Goal: Check status: Check status

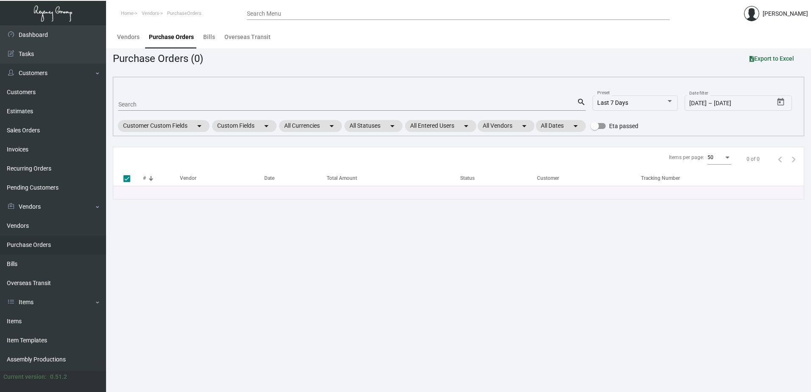
drag, startPoint x: 187, startPoint y: 108, endPoint x: 190, endPoint y: 105, distance: 4.8
click at [187, 108] on div "Search" at bounding box center [347, 104] width 458 height 13
click at [190, 104] on input "Search" at bounding box center [347, 104] width 458 height 7
type input "98"
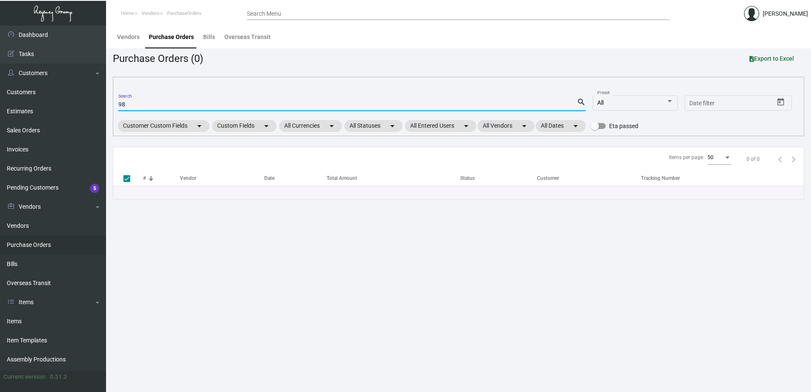
checkbox input "false"
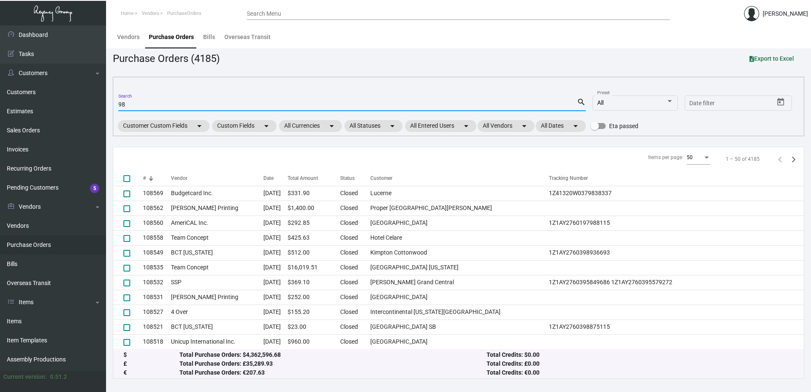
click at [163, 106] on input "98" at bounding box center [347, 104] width 458 height 7
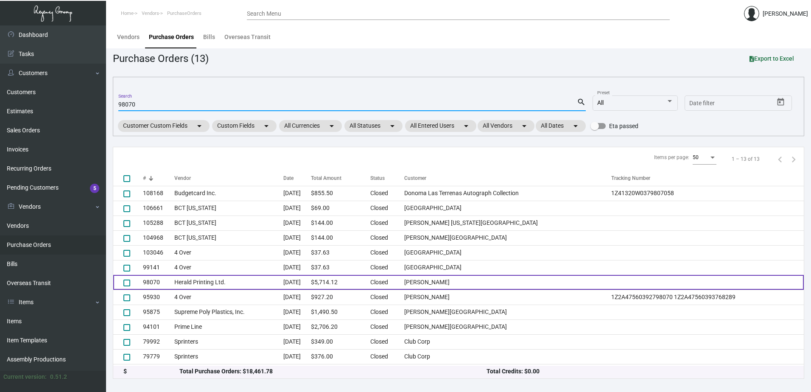
type input "98070"
click at [207, 280] on td "Herald Printing Ltd." at bounding box center [228, 282] width 109 height 15
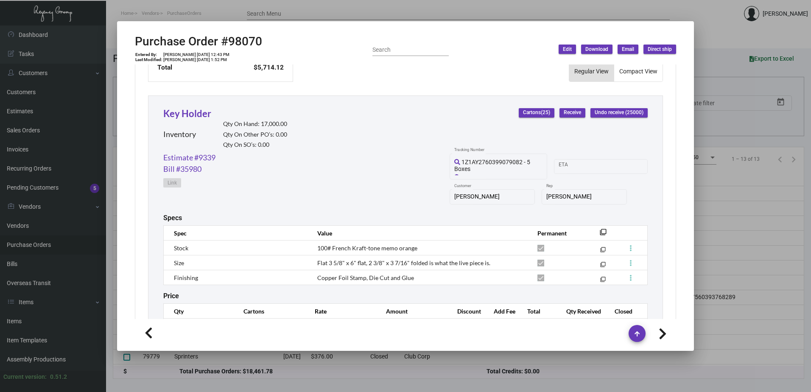
scroll to position [409, 0]
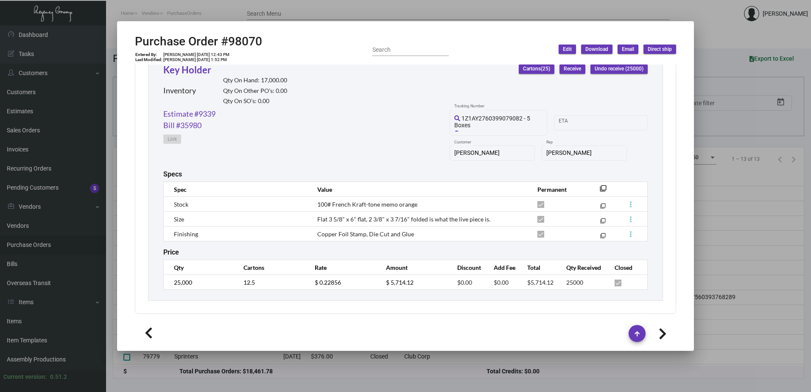
click at [348, 259] on div "Key Holder Inventory Qty On Hand: 17,000.00 Qty On Other PO’s: 0.00 Qty On SO’s…" at bounding box center [405, 176] width 515 height 249
click at [361, 252] on div "Price" at bounding box center [405, 252] width 484 height 8
click at [361, 251] on div "Price" at bounding box center [405, 252] width 484 height 8
click at [350, 253] on div "Price" at bounding box center [405, 252] width 484 height 8
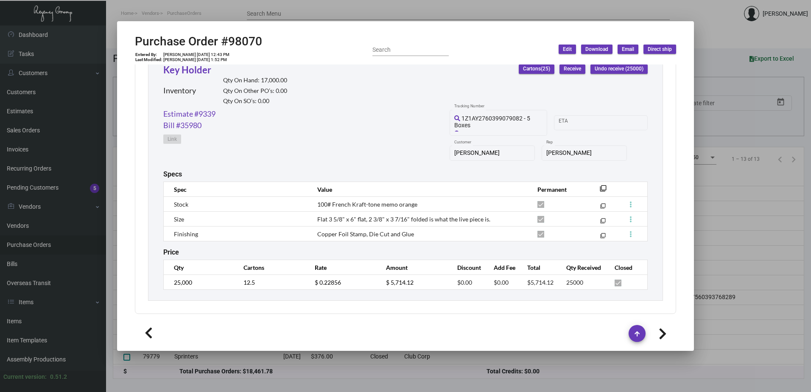
click at [386, 248] on div "Price" at bounding box center [405, 252] width 484 height 8
click at [384, 252] on div "Price" at bounding box center [405, 252] width 484 height 8
click at [387, 254] on div "Price" at bounding box center [405, 252] width 484 height 8
